Goal: Task Accomplishment & Management: Manage account settings

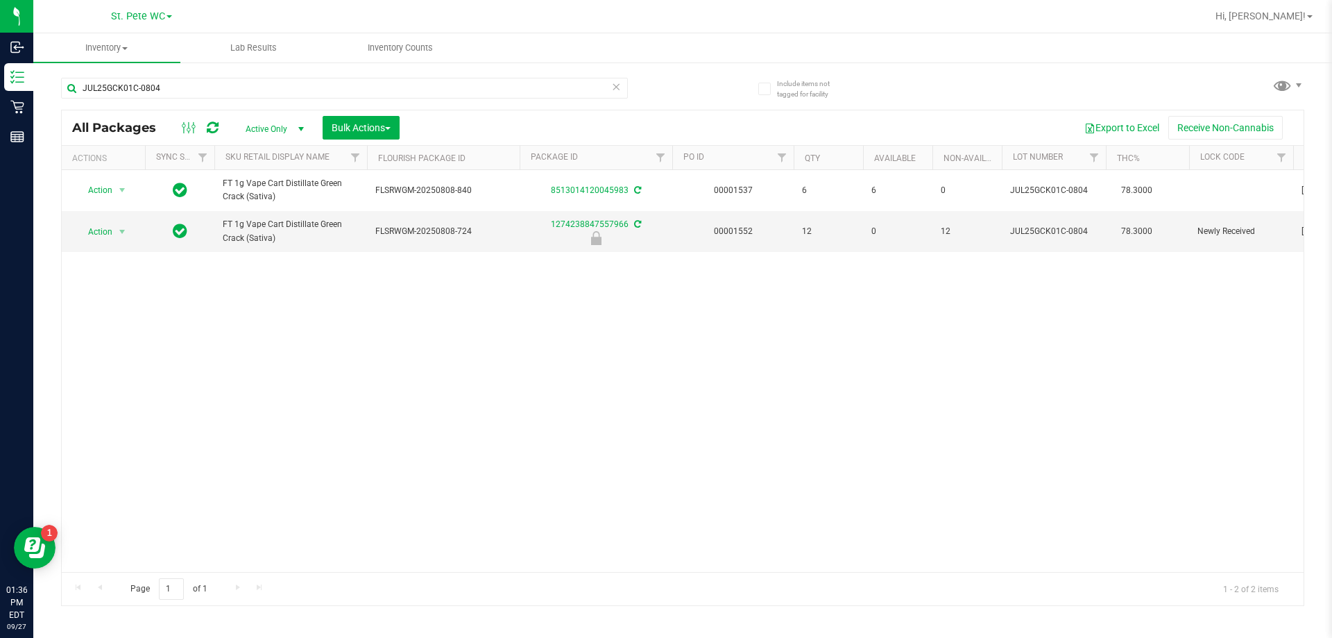
click at [654, 337] on div "Action Action Create package Edit attributes Global inventory Locate package Lo…" at bounding box center [683, 371] width 1242 height 402
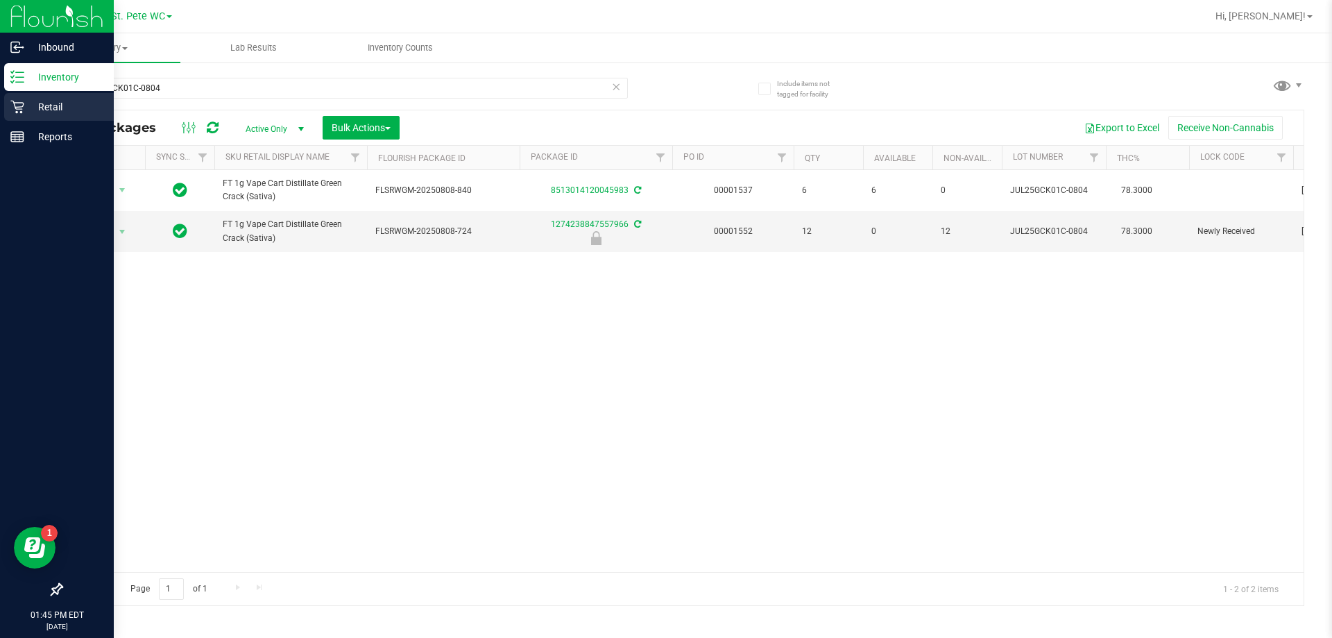
click at [32, 103] on p "Retail" at bounding box center [65, 107] width 83 height 17
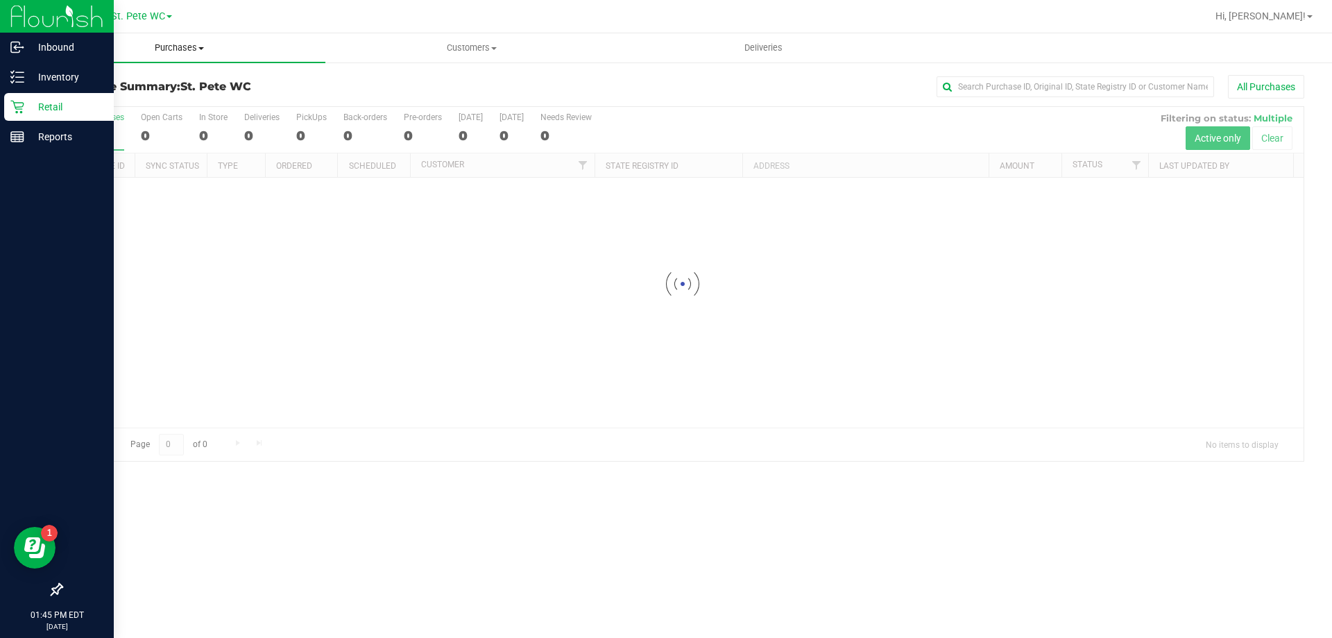
click at [130, 42] on span "Purchases" at bounding box center [179, 48] width 292 height 12
click at [144, 101] on li "Fulfillment" at bounding box center [179, 100] width 292 height 17
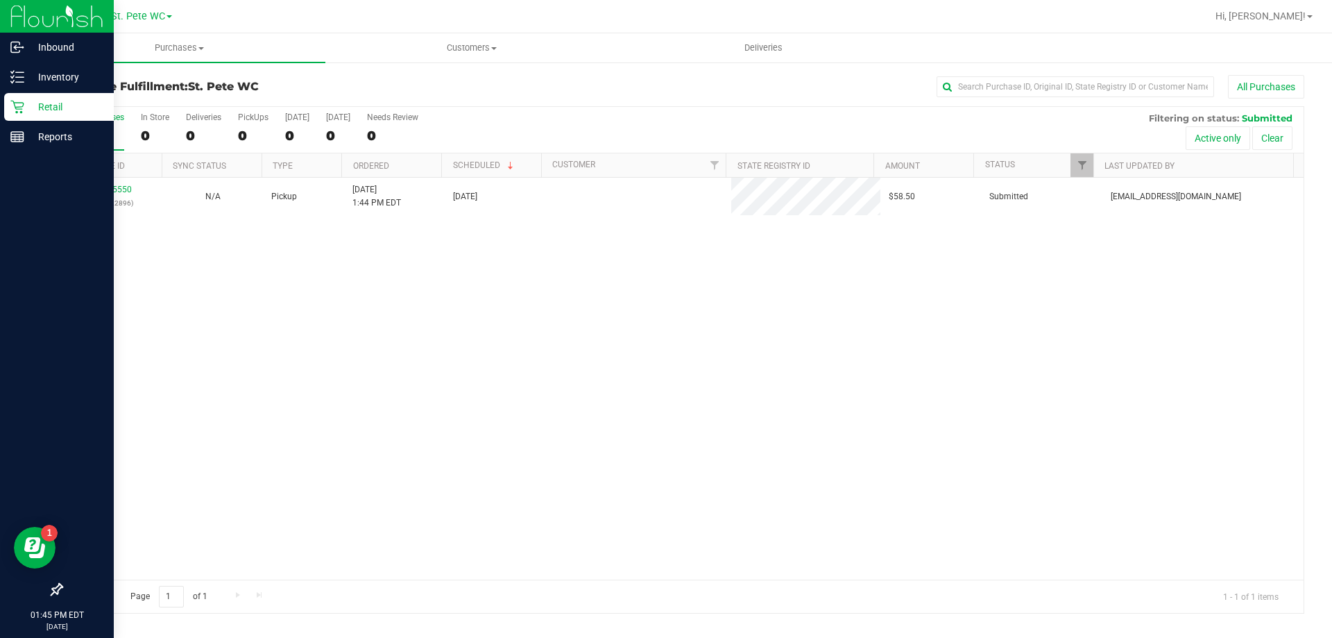
click at [299, 336] on div "12015550 (328422896) N/A Pickup [DATE] 1:44 PM EDT 9/27/2025 $58.50 Submitted […" at bounding box center [683, 379] width 1242 height 402
click at [65, 112] on p "Retail" at bounding box center [65, 107] width 83 height 17
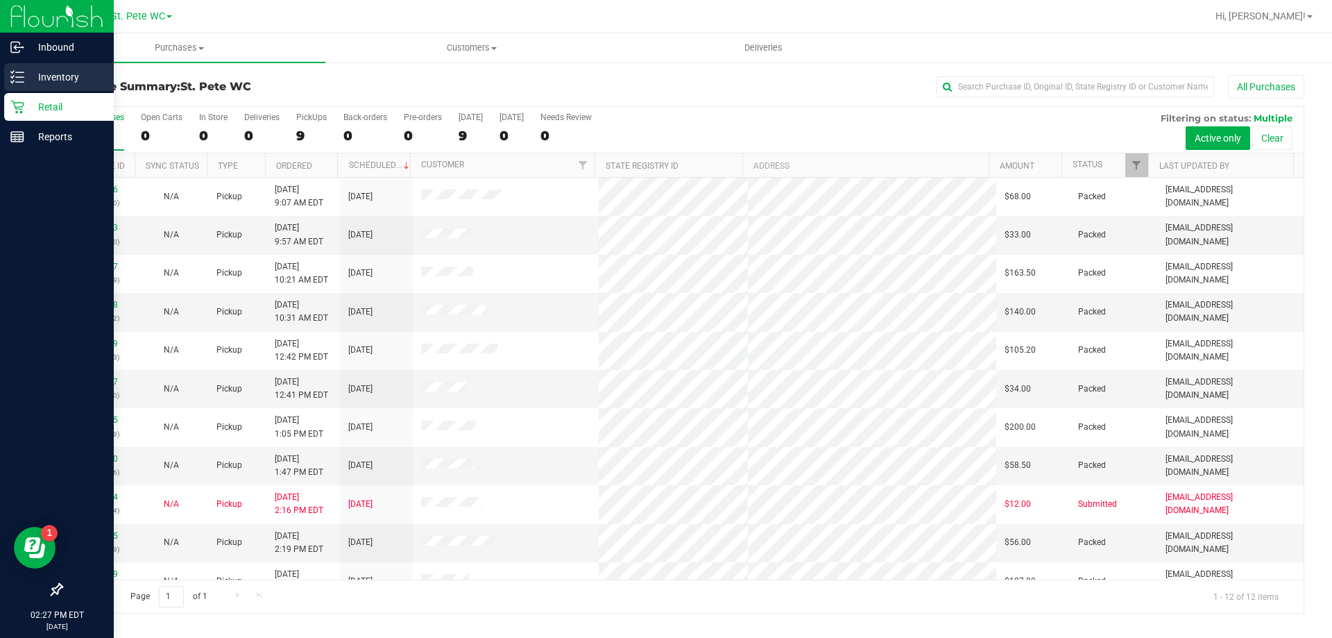
click at [19, 76] on icon at bounding box center [17, 77] width 14 height 14
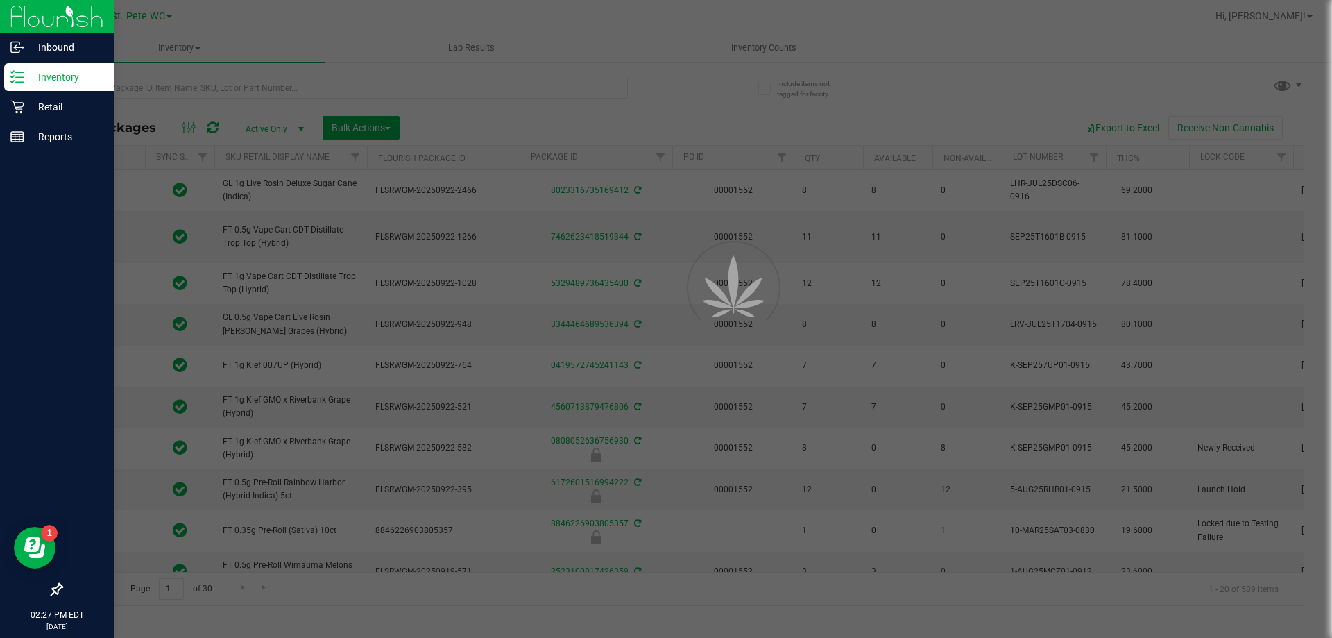
click at [311, 86] on div at bounding box center [666, 319] width 1332 height 638
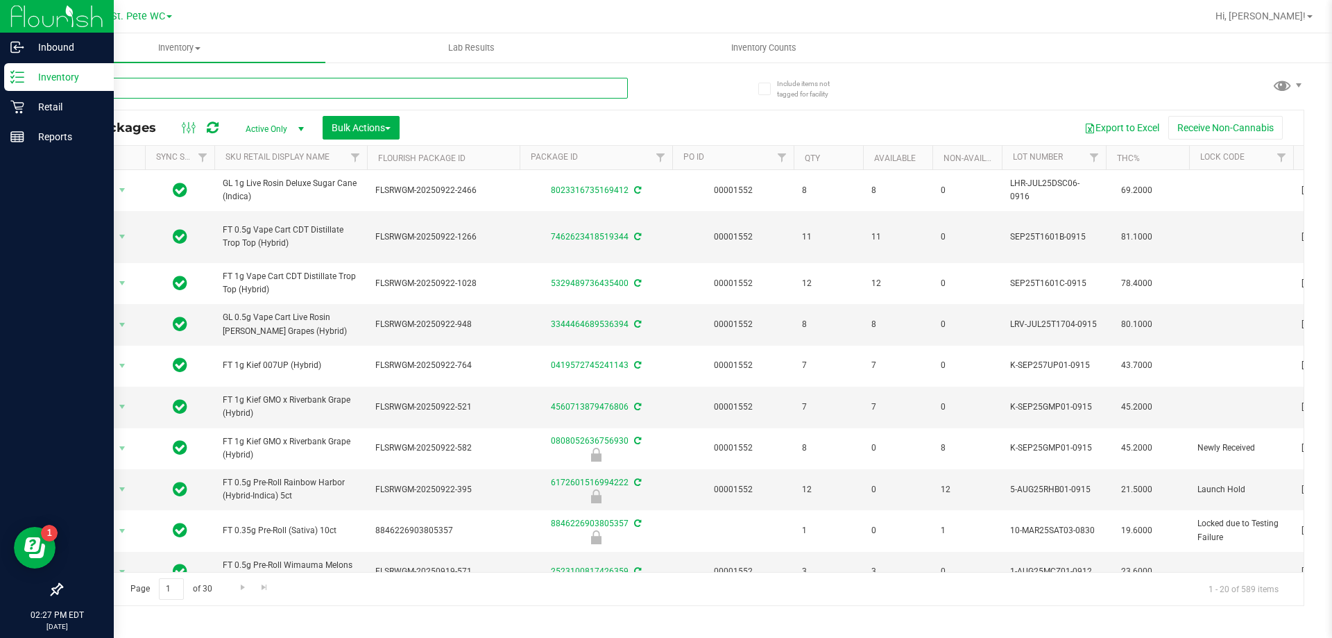
click at [311, 86] on input "text" at bounding box center [344, 88] width 567 height 21
type input "1992484-072225"
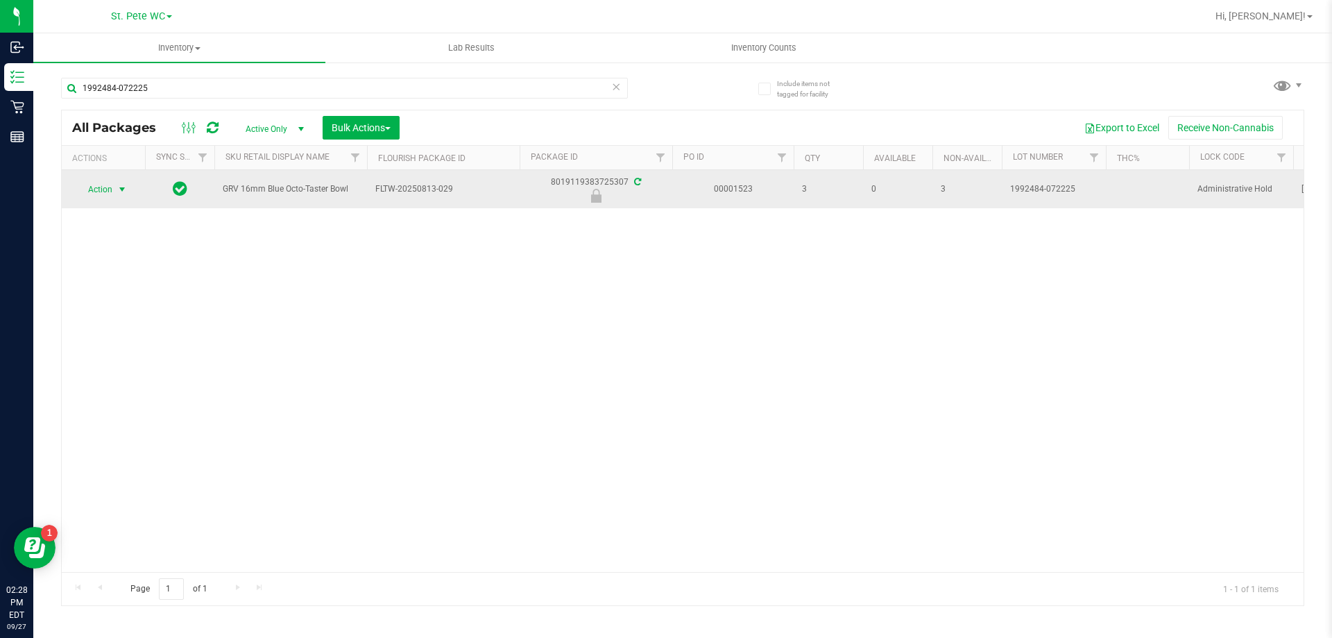
click at [96, 188] on span "Action" at bounding box center [94, 189] width 37 height 19
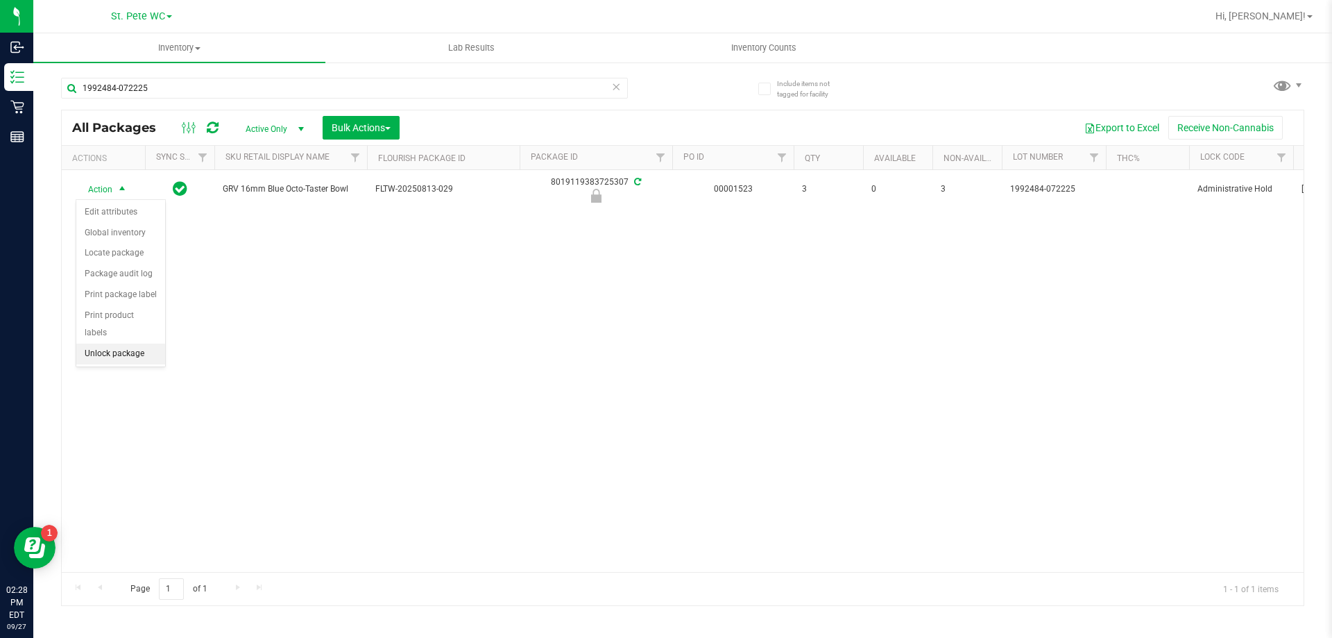
click at [133, 343] on li "Unlock package" at bounding box center [120, 353] width 89 height 21
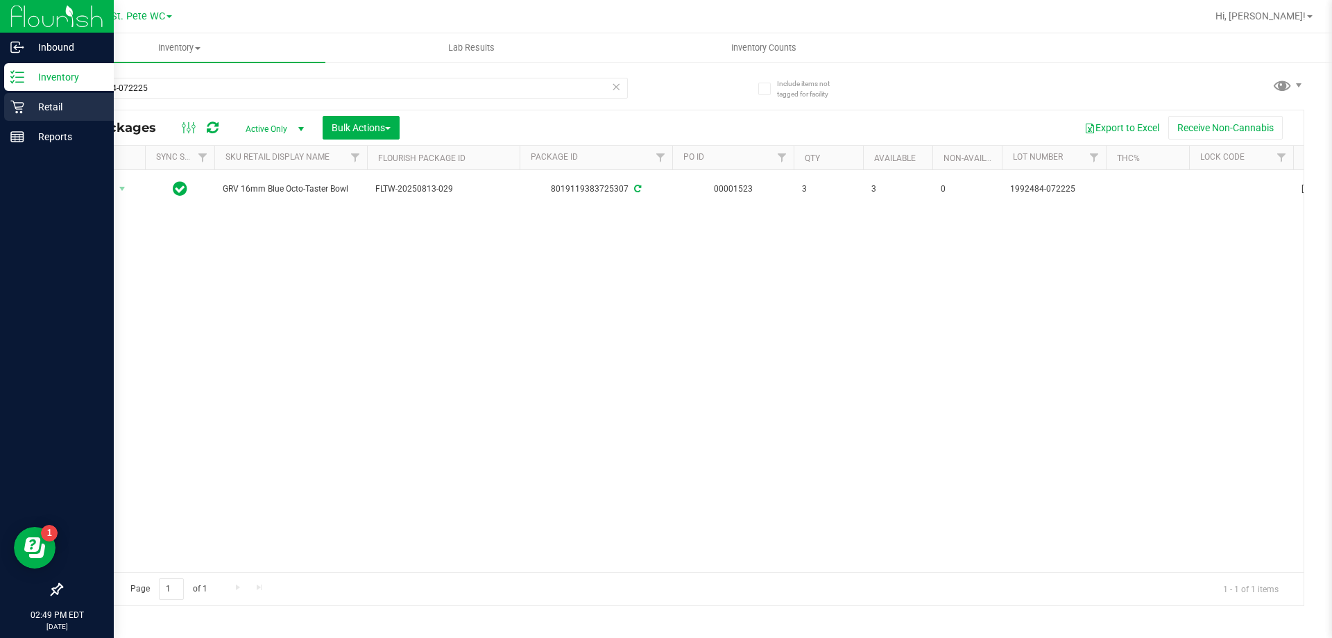
click at [42, 109] on p "Retail" at bounding box center [65, 107] width 83 height 17
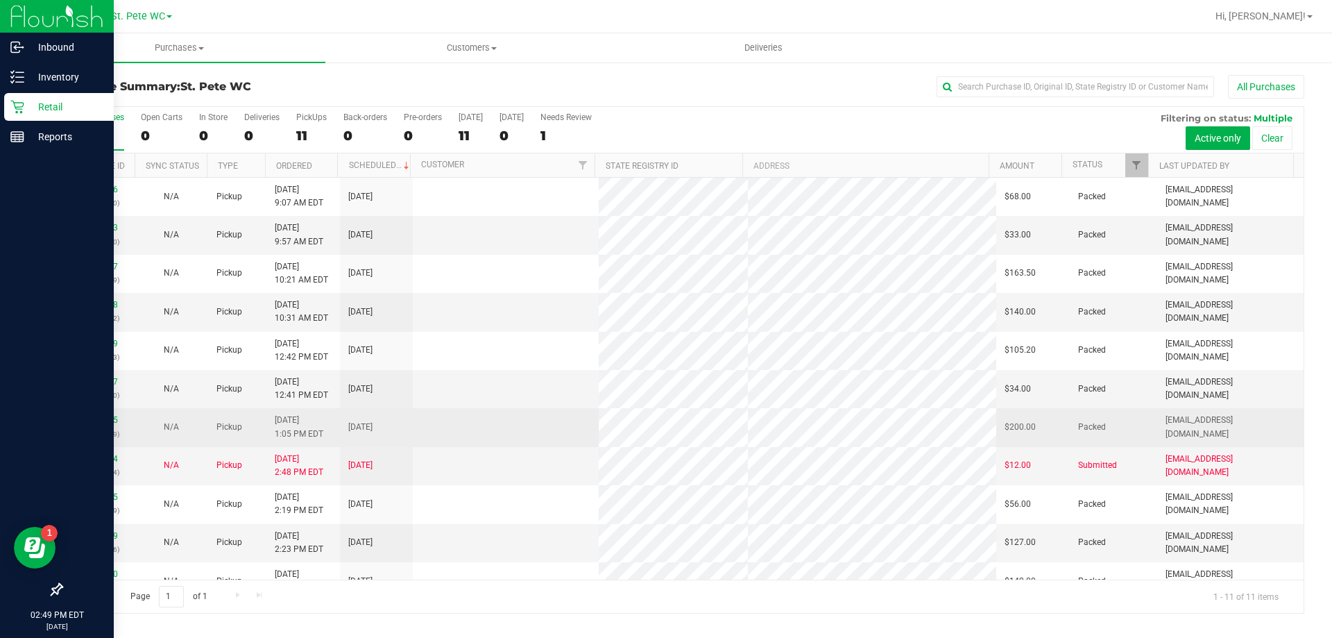
scroll to position [20, 0]
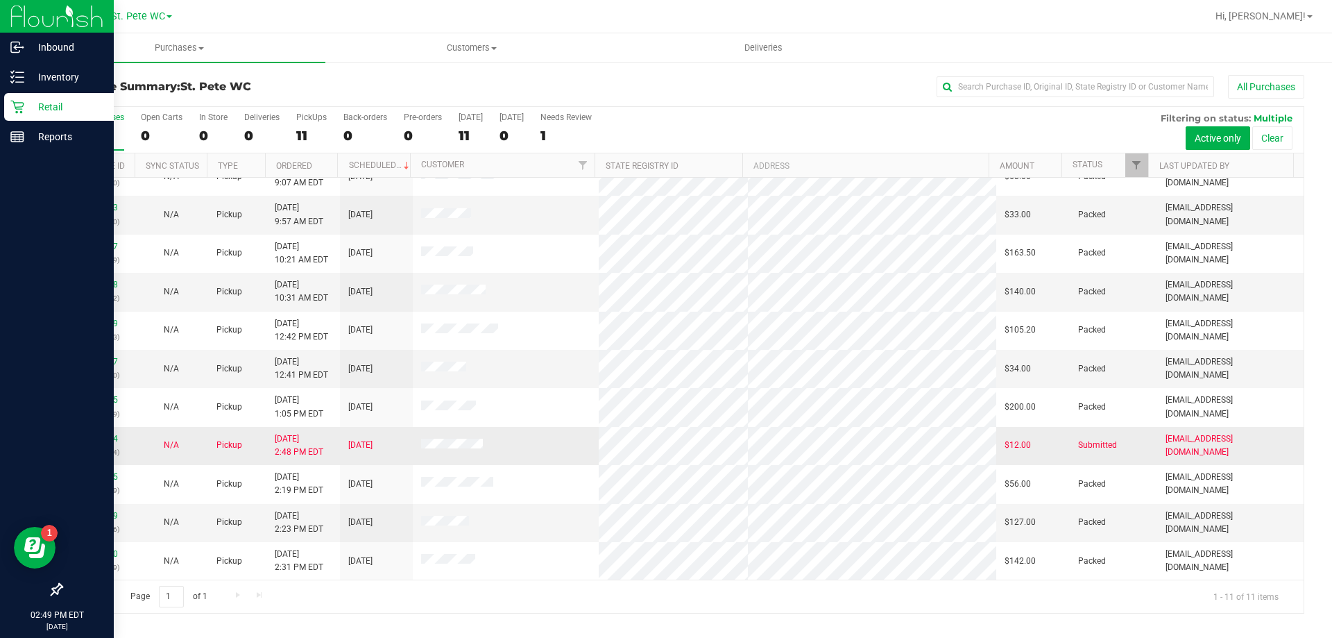
click at [99, 427] on td "12015804 (328434564)" at bounding box center [98, 446] width 73 height 38
click at [102, 438] on link "12015804" at bounding box center [98, 439] width 39 height 10
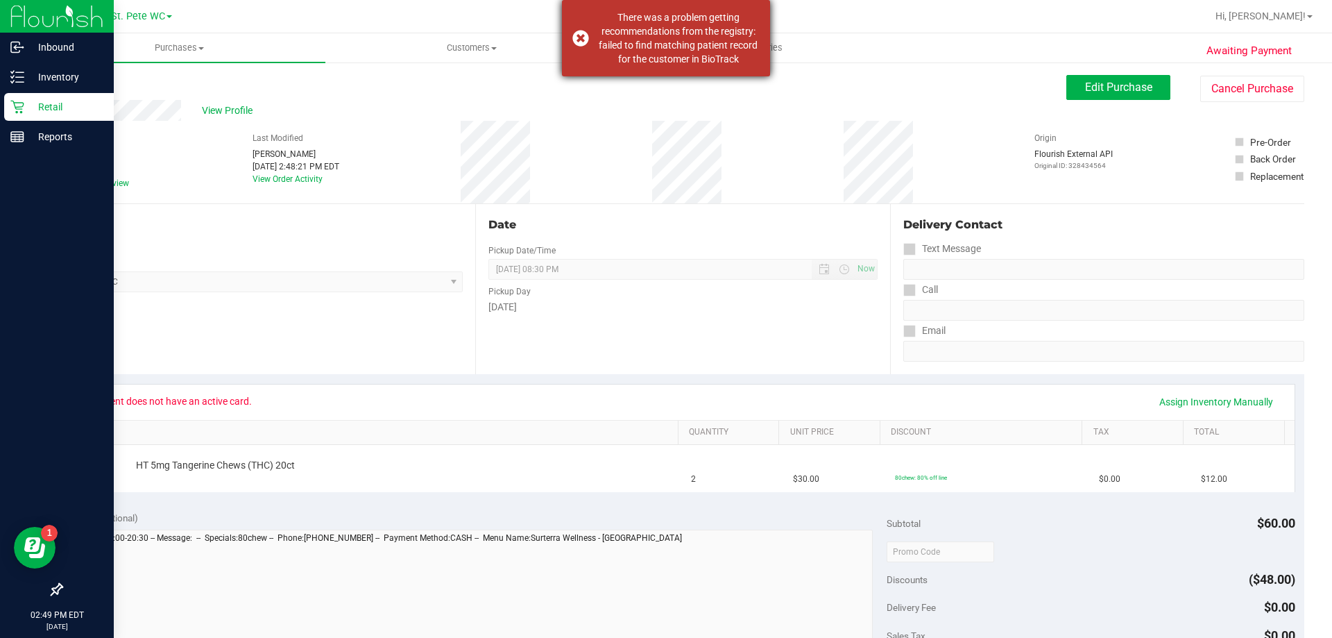
click at [579, 41] on div "There was a problem getting recommendations from the registry: failed to find m…" at bounding box center [666, 38] width 208 height 76
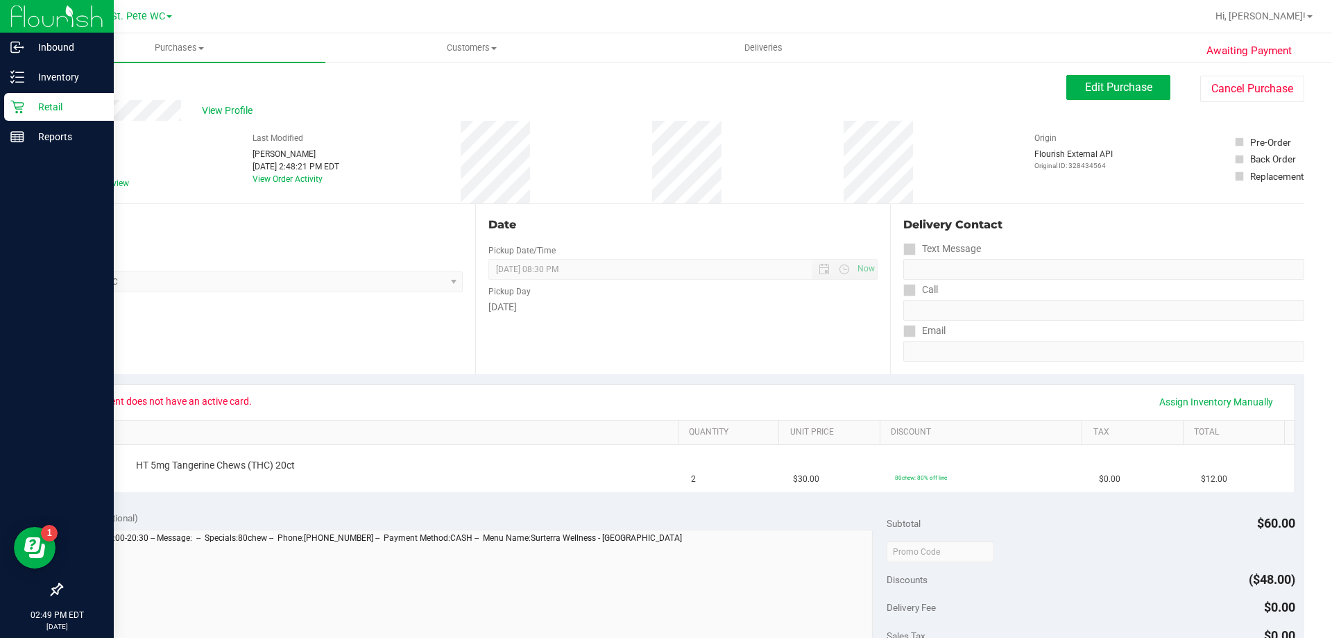
click at [654, 83] on div "Back Edit Purchase Cancel Purchase" at bounding box center [682, 87] width 1243 height 25
click at [654, 87] on button "Edit Purchase" at bounding box center [1118, 87] width 104 height 25
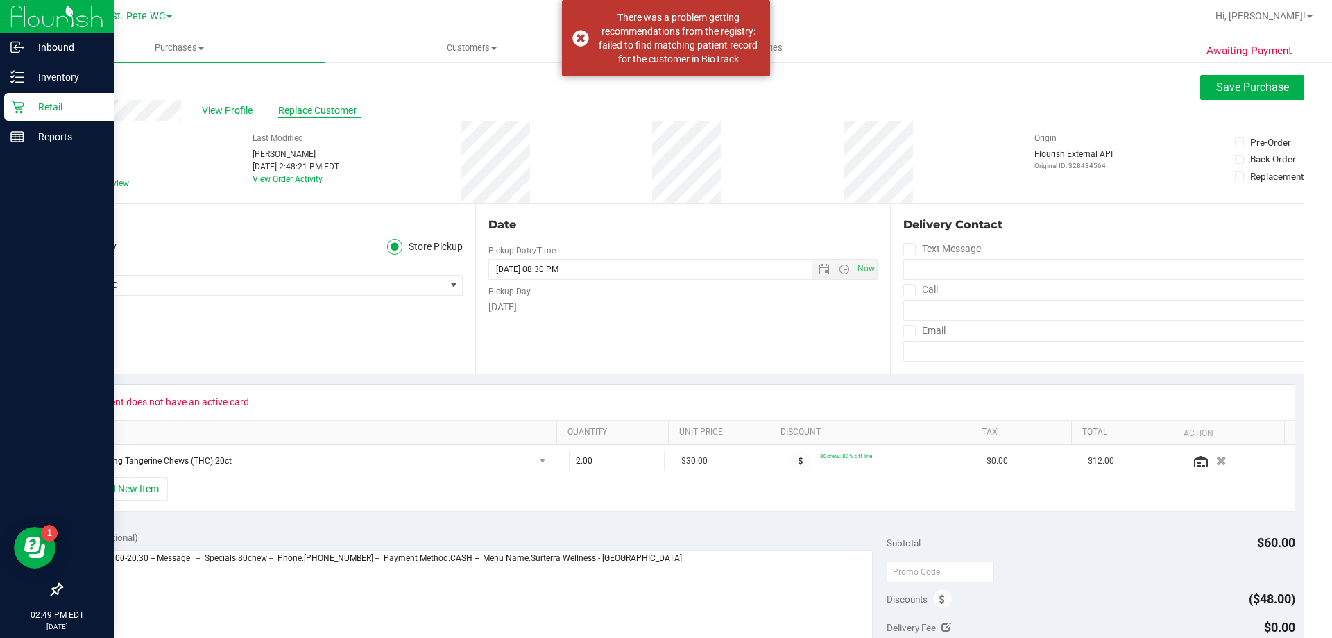
click at [344, 112] on span "Replace Customer" at bounding box center [319, 110] width 83 height 15
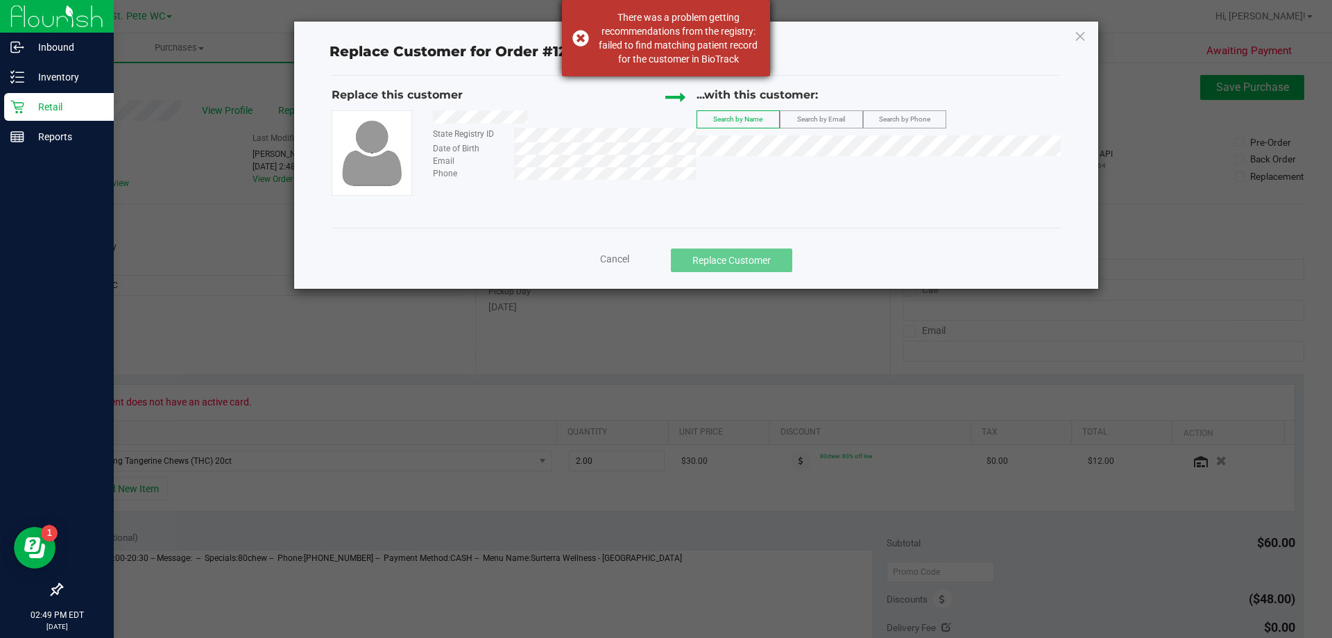
click at [586, 35] on div "There was a problem getting recommendations from the registry: failed to find m…" at bounding box center [666, 38] width 208 height 76
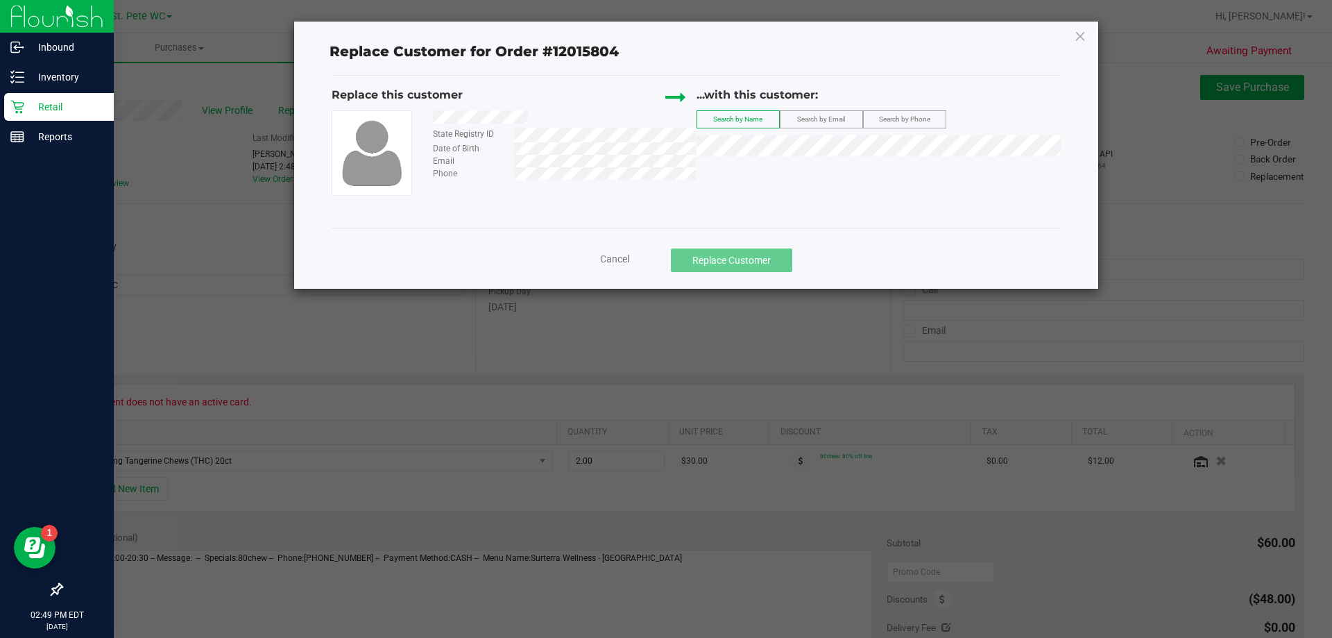
click at [654, 117] on label "Search by Email" at bounding box center [821, 119] width 82 height 17
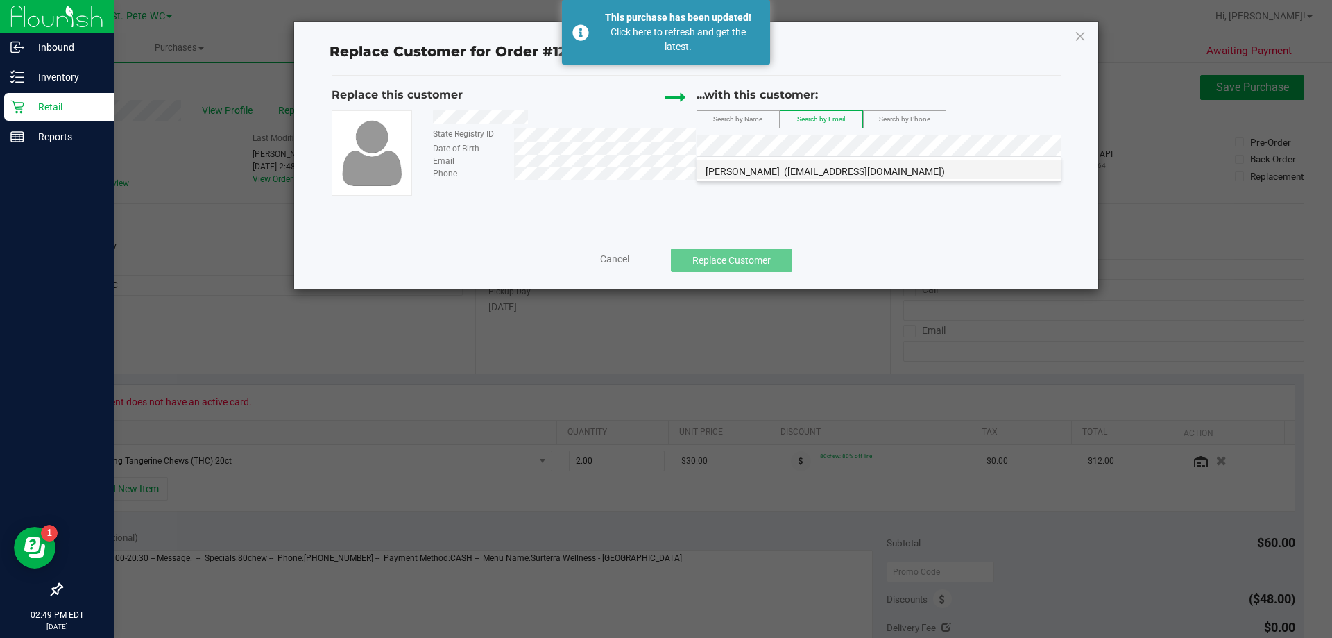
click at [654, 171] on span "[PERSON_NAME]" at bounding box center [743, 171] width 74 height 11
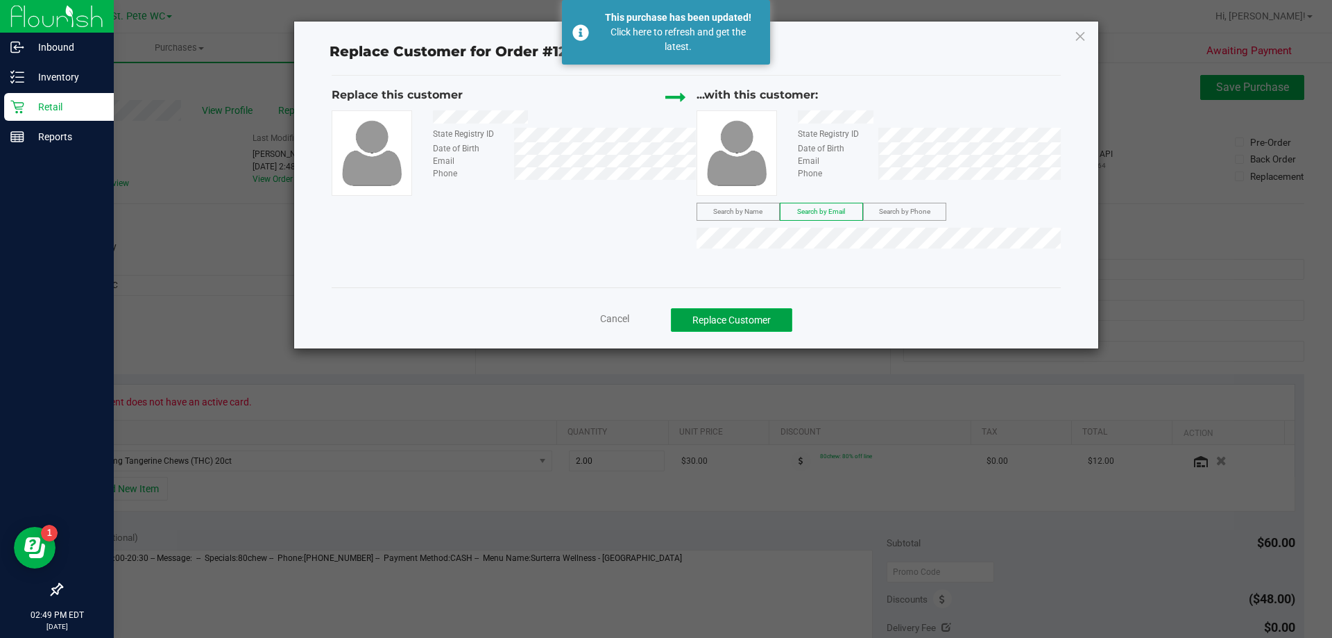
click at [654, 315] on button "Replace Customer" at bounding box center [731, 320] width 121 height 24
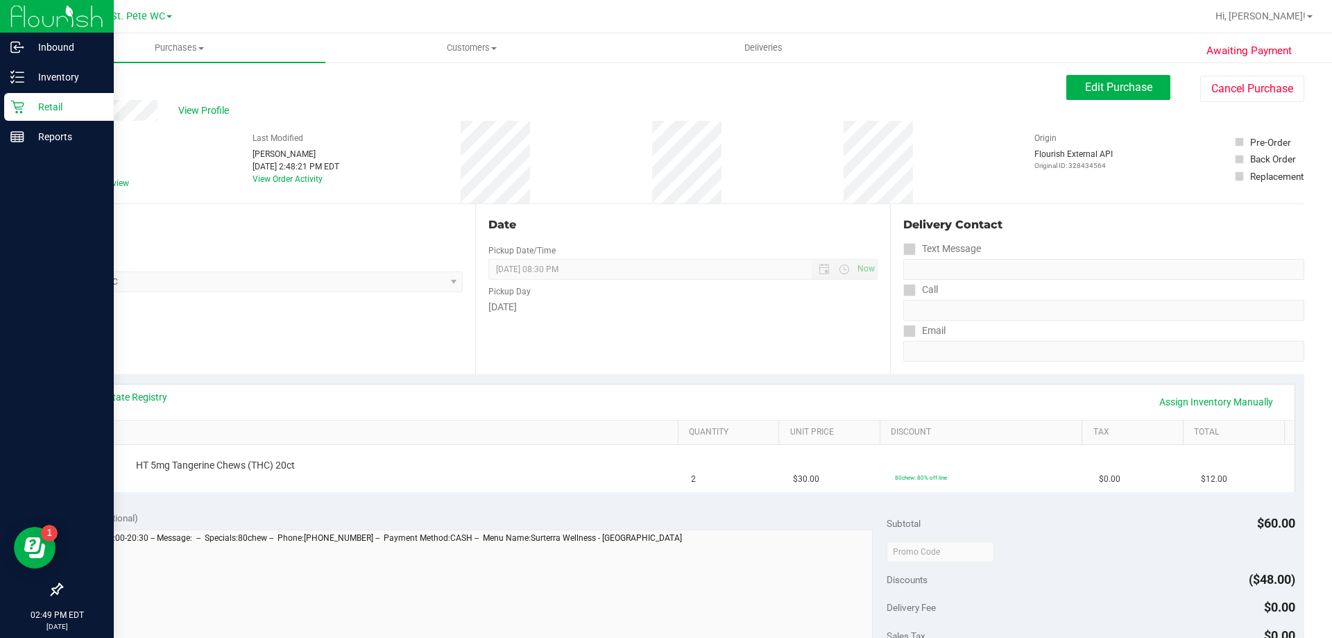
click at [19, 110] on icon at bounding box center [17, 107] width 14 height 14
